Goal: Task Accomplishment & Management: Complete application form

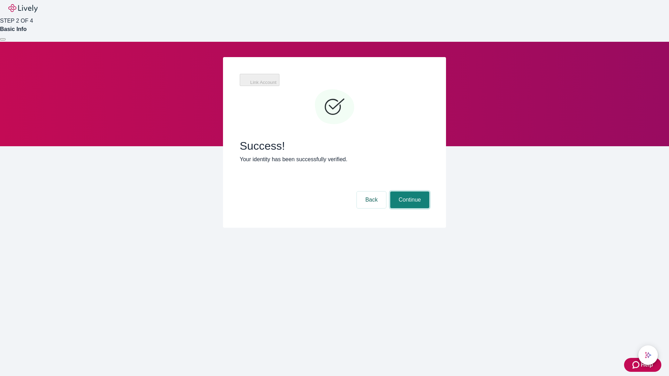
click at [409, 192] on button "Continue" at bounding box center [409, 200] width 39 height 17
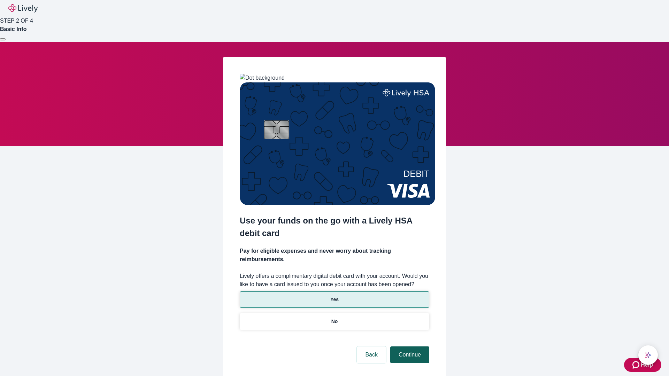
click at [334, 296] on p "Yes" at bounding box center [334, 299] width 8 height 7
click at [409, 347] on button "Continue" at bounding box center [409, 355] width 39 height 17
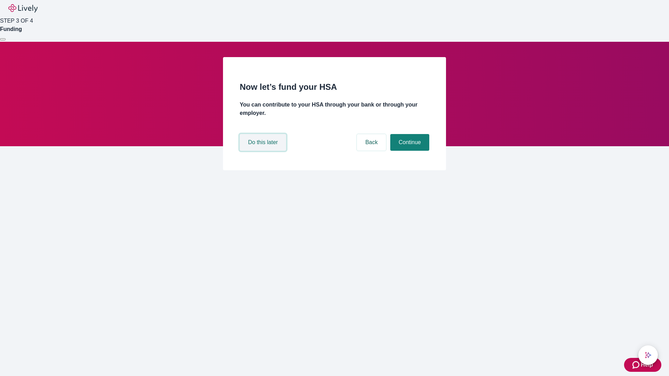
click at [264, 151] on button "Do this later" at bounding box center [263, 142] width 46 height 17
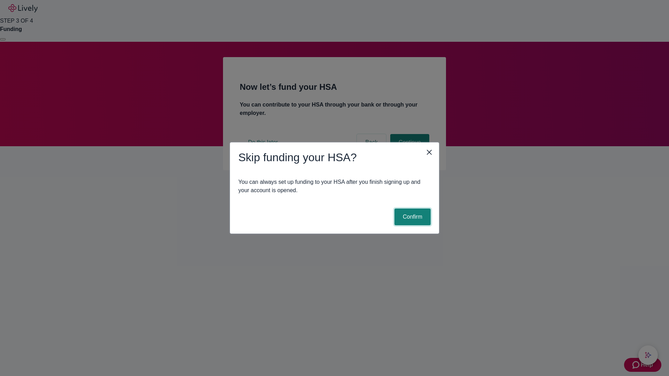
click at [411, 217] on button "Confirm" at bounding box center [412, 217] width 36 height 17
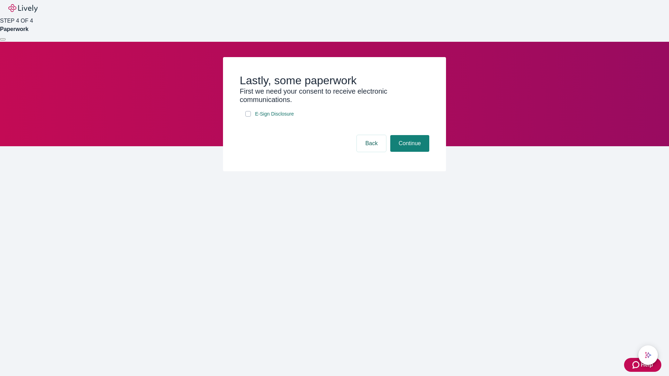
click at [248, 117] on input "E-Sign Disclosure" at bounding box center [248, 114] width 6 height 6
checkbox input "true"
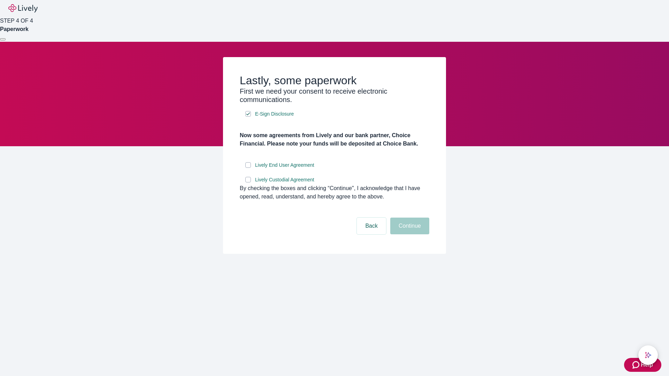
click at [248, 168] on input "Lively End User Agreement" at bounding box center [248, 165] width 6 height 6
checkbox input "true"
click at [248, 183] on input "Lively Custodial Agreement" at bounding box center [248, 180] width 6 height 6
checkbox input "true"
click at [409, 234] on button "Continue" at bounding box center [409, 226] width 39 height 17
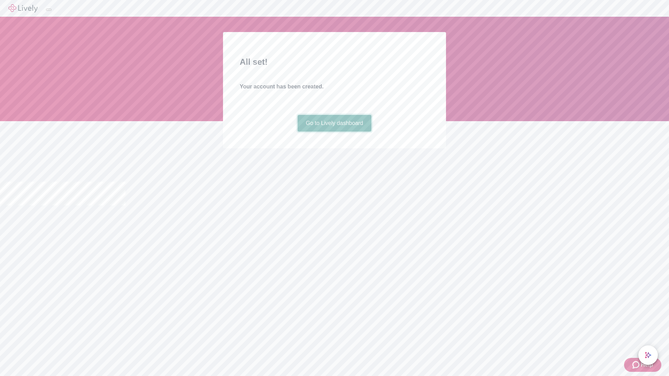
click at [334, 132] on link "Go to Lively dashboard" at bounding box center [334, 123] width 74 height 17
